Goal: Task Accomplishment & Management: Manage account settings

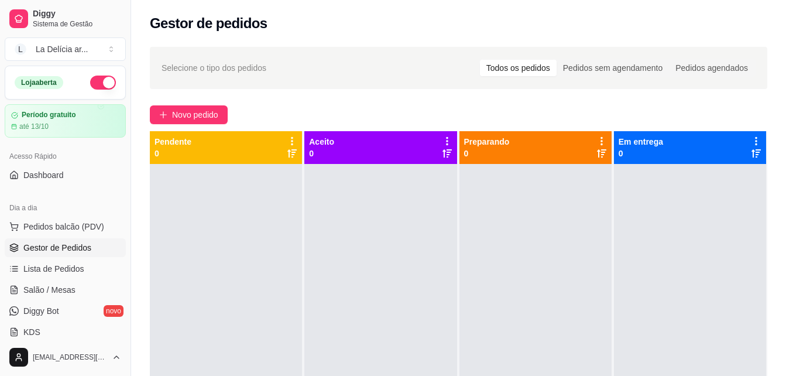
click at [417, 285] on div at bounding box center [380, 352] width 152 height 376
